Goal: Browse casually: Explore the website without a specific task or goal

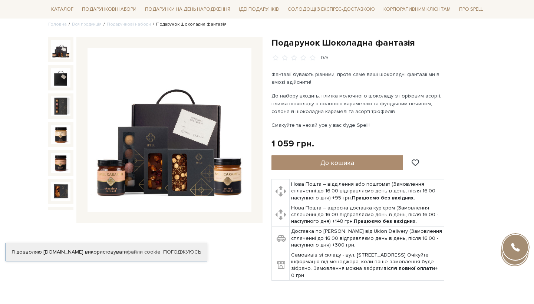
scroll to position [61, 0]
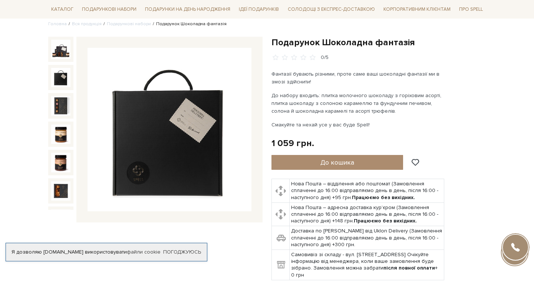
click at [58, 79] on img at bounding box center [60, 77] width 19 height 19
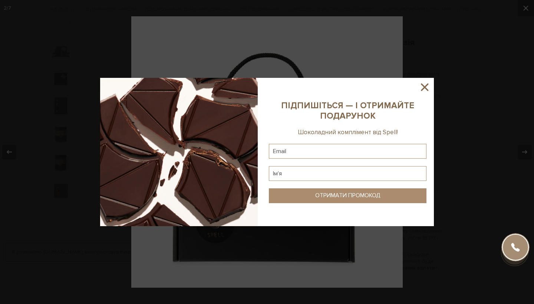
click at [426, 88] on icon at bounding box center [424, 86] width 7 height 7
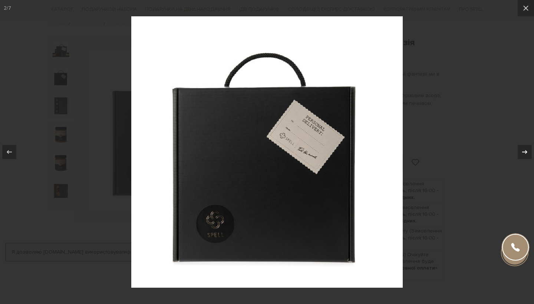
click at [528, 151] on icon at bounding box center [525, 152] width 9 height 9
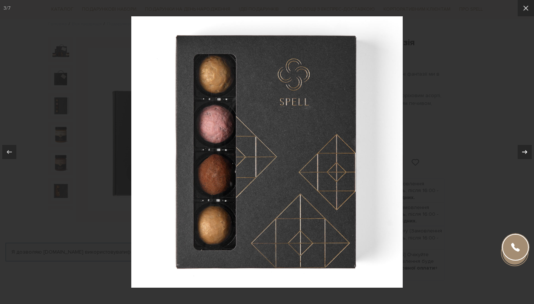
click at [528, 151] on icon at bounding box center [525, 152] width 9 height 9
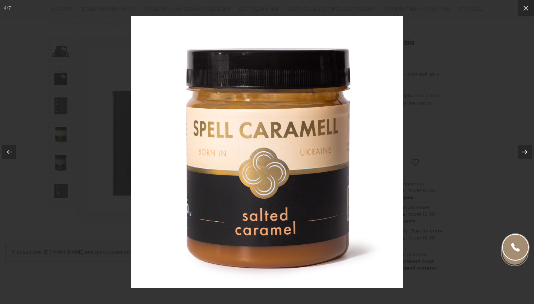
click at [528, 151] on icon at bounding box center [525, 152] width 9 height 9
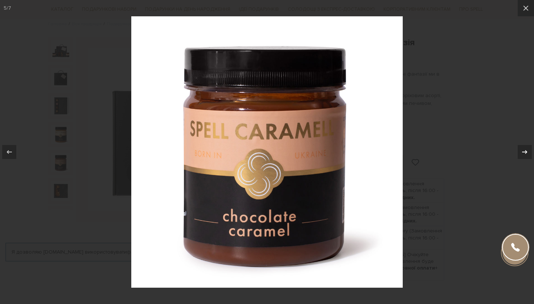
click at [528, 151] on icon at bounding box center [525, 152] width 9 height 9
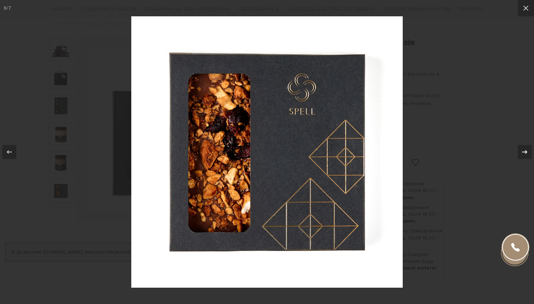
click at [528, 151] on icon at bounding box center [525, 152] width 9 height 9
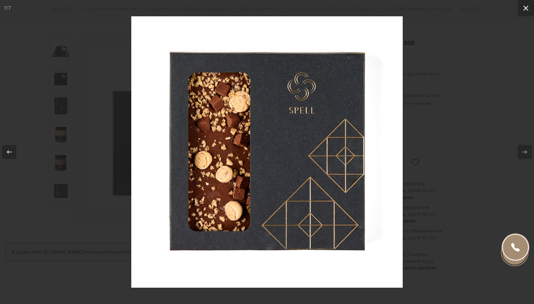
click at [527, 10] on icon at bounding box center [526, 8] width 9 height 9
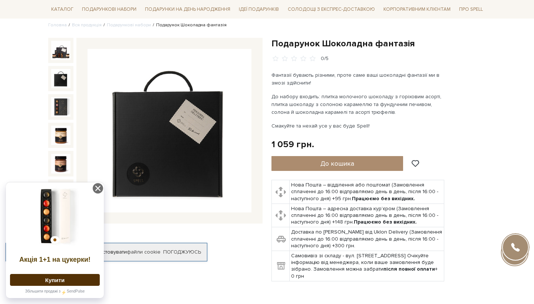
scroll to position [60, 0]
